Goal: Check status: Check status

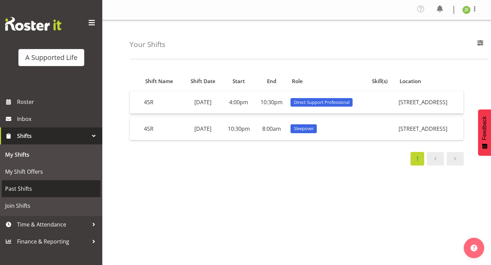
click at [45, 190] on span "Past Shifts" at bounding box center [51, 189] width 92 height 10
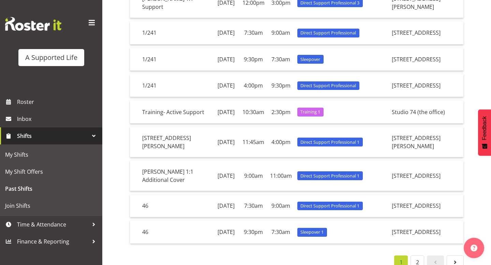
scroll to position [176, 0]
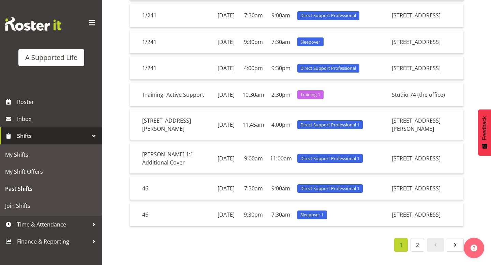
click at [487, 206] on div "Shift Name Shift Date Start End Role Skill(s) Location 1/241 Sunday, 31st Aug 1…" at bounding box center [311, 88] width 362 height 356
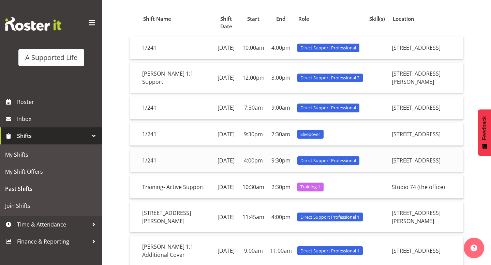
scroll to position [65, 0]
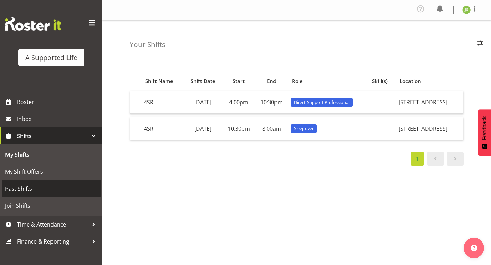
click at [74, 184] on span "Past Shifts" at bounding box center [51, 189] width 92 height 10
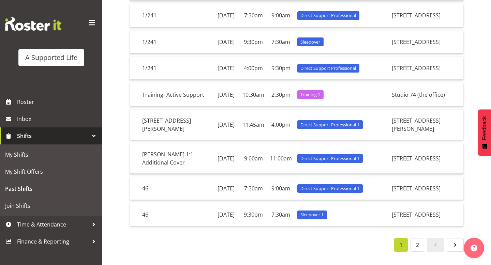
scroll to position [176, 0]
click at [417, 248] on link "2" at bounding box center [418, 245] width 14 height 14
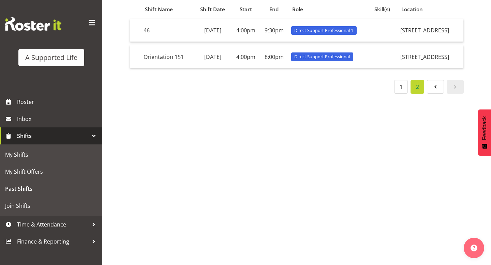
scroll to position [0, 0]
